Goal: Information Seeking & Learning: Learn about a topic

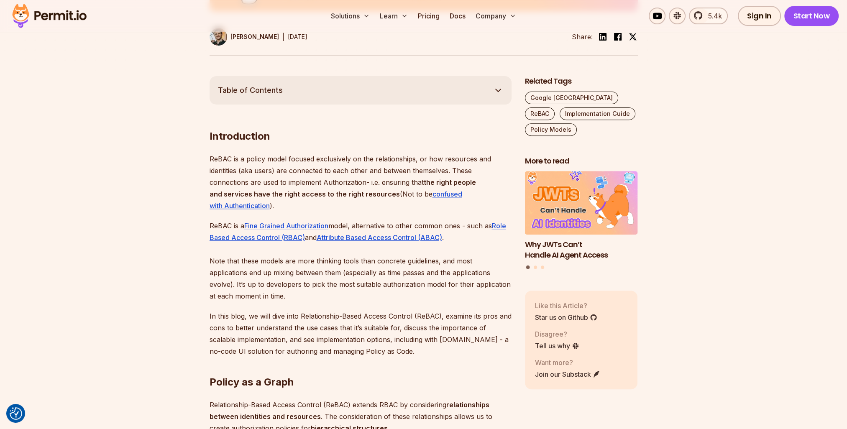
scroll to position [460, 0]
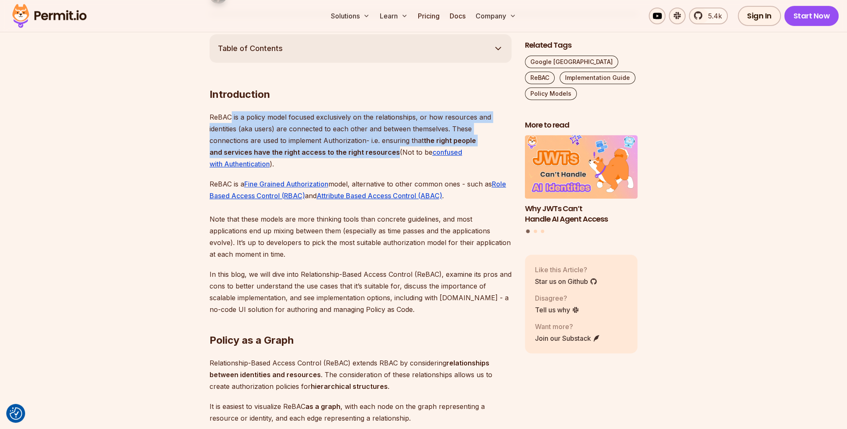
drag, startPoint x: 231, startPoint y: 117, endPoint x: 393, endPoint y: 153, distance: 165.9
click at [393, 153] on p "ReBAC is a policy model focused exclusively on the relationships, or how resour…" at bounding box center [360, 140] width 302 height 59
copy p "is a policy model focused exclusively on the relationships, or how resources an…"
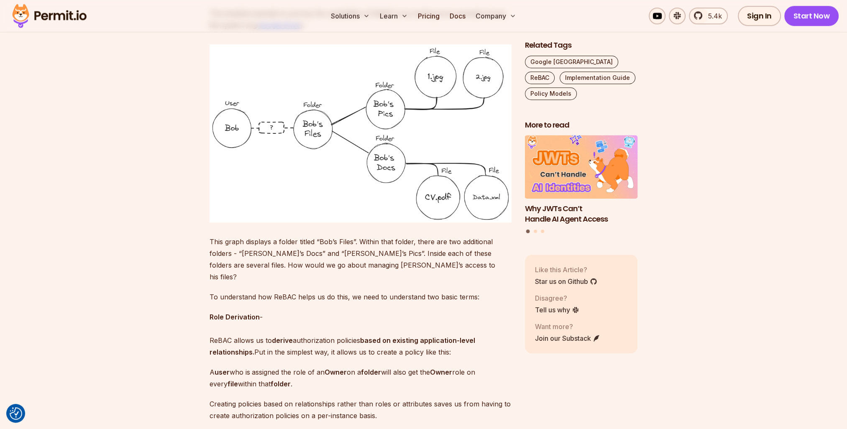
scroll to position [1045, 0]
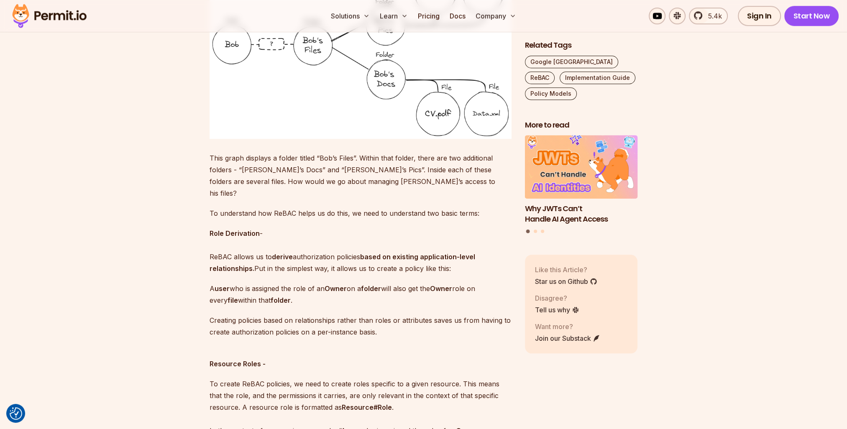
drag, startPoint x: 302, startPoint y: 291, endPoint x: 209, endPoint y: 281, distance: 93.4
click at [209, 283] on p "A user who is assigned the role of an Owner on a folder will also get the Owner…" at bounding box center [360, 294] width 302 height 23
copy p "A user who is assigned the role of an Owner on a folder will also get the Owner…"
click at [398, 314] on p "Creating policies based on relationships rather than roles or attributes saves …" at bounding box center [360, 325] width 302 height 23
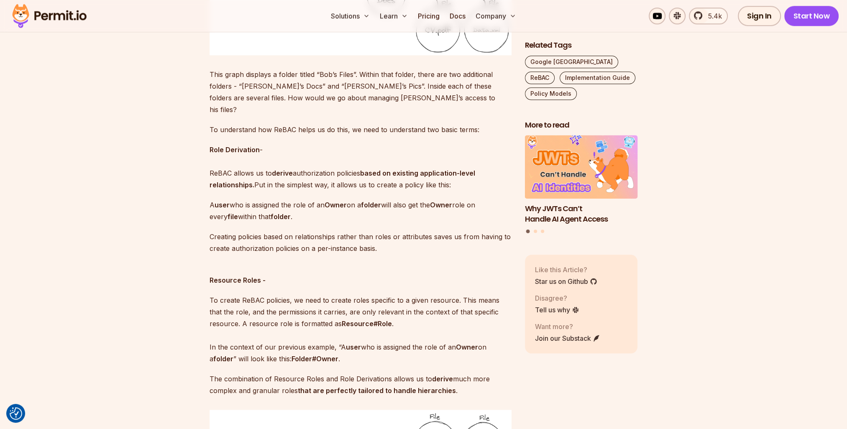
scroll to position [1003, 0]
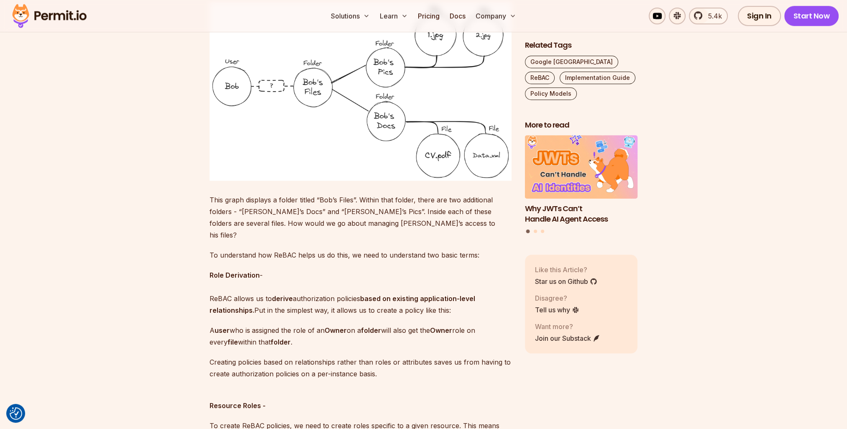
click at [298, 329] on p "A user who is assigned the role of an Owner on a folder will also get the Owner…" at bounding box center [360, 335] width 302 height 23
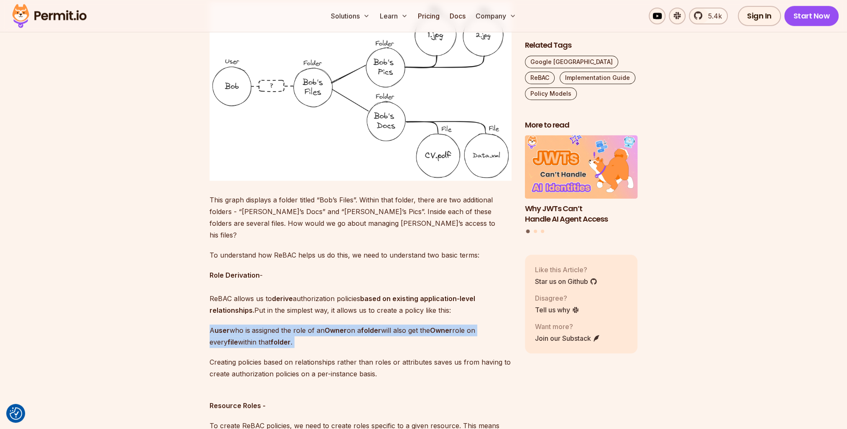
click at [298, 329] on p "A user who is assigned the role of an Owner on a folder will also get the Owner…" at bounding box center [360, 335] width 302 height 23
copy p "A user who is assigned the role of an Owner on a folder will also get the Owner…"
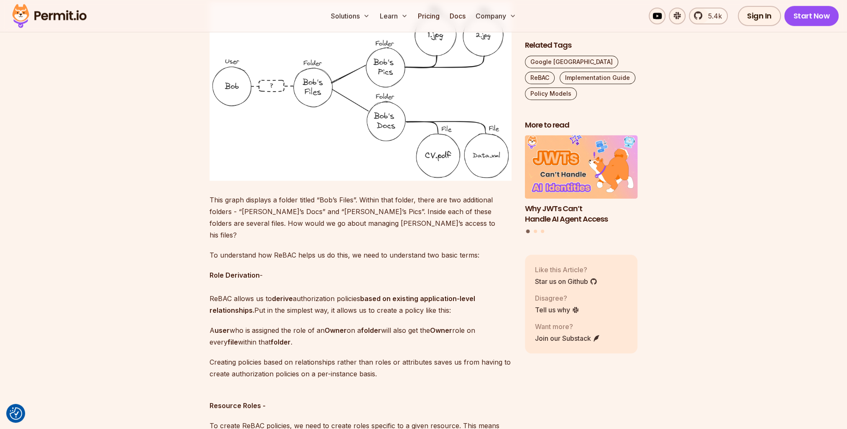
click at [337, 367] on p "Creating policies based on relationships rather than roles or attributes saves …" at bounding box center [360, 367] width 302 height 23
click at [341, 360] on p "Creating policies based on relationships rather than roles or attributes saves …" at bounding box center [360, 367] width 302 height 23
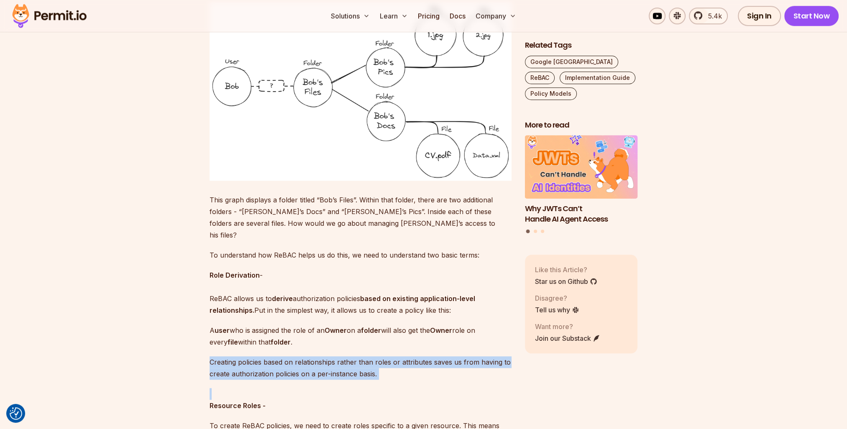
click at [341, 360] on p "Creating policies based on relationships rather than roles or attributes saves …" at bounding box center [360, 367] width 302 height 23
copy p "Creating policies based on relationships rather than roles or attributes saves …"
click at [400, 361] on p "Creating policies based on relationships rather than roles or attributes saves …" at bounding box center [360, 367] width 302 height 23
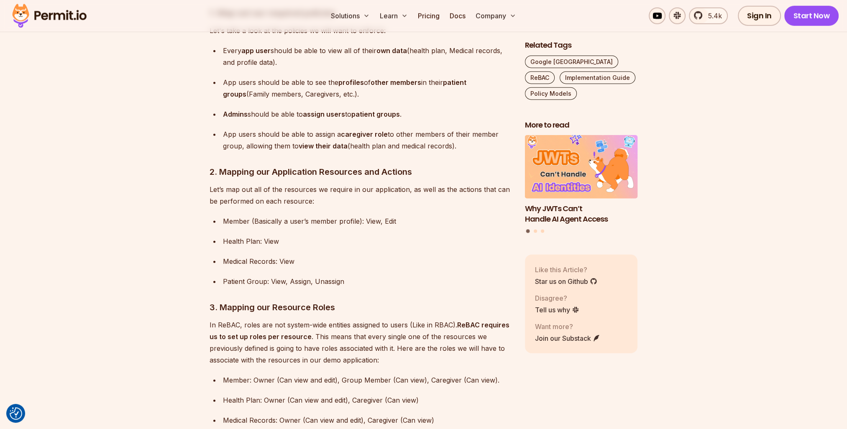
scroll to position [2634, 0]
